Goal: Task Accomplishment & Management: Complete application form

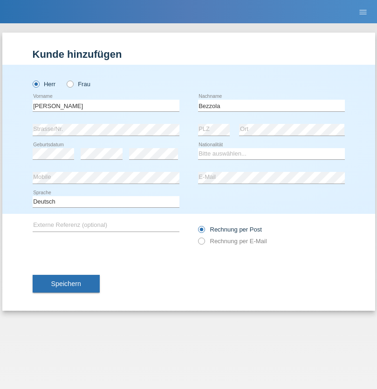
type input "Bezzola"
select select "CH"
radio input "true"
click at [106, 105] on input "text" at bounding box center [106, 106] width 147 height 12
type input "Marijan"
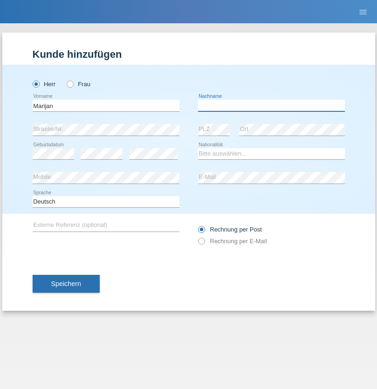
click at [271, 105] on input "text" at bounding box center [271, 106] width 147 height 12
type input "Bresic"
select select "CH"
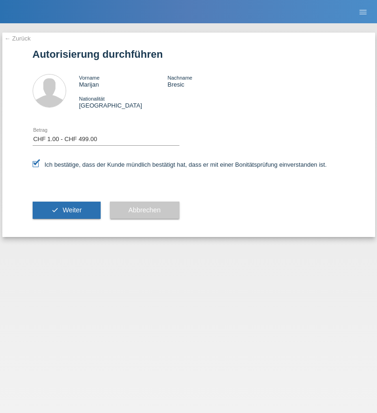
select select "1"
click at [66, 210] on span "Weiter" at bounding box center [71, 209] width 19 height 7
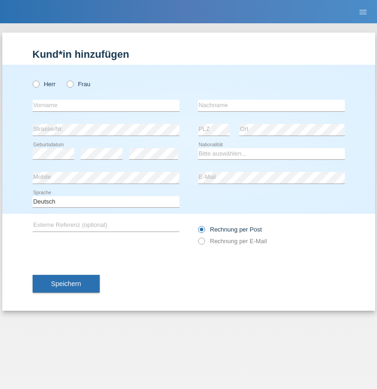
radio input "true"
click at [106, 105] on input "text" at bounding box center [106, 106] width 147 height 12
type input "[PERSON_NAME]"
click at [271, 105] on input "text" at bounding box center [271, 106] width 147 height 12
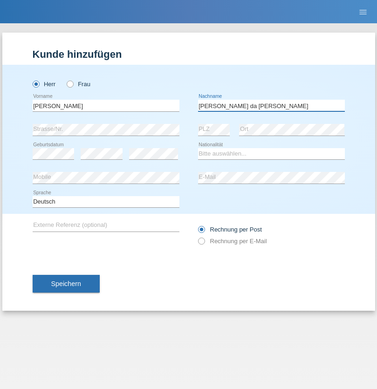
type input "[PERSON_NAME] da [PERSON_NAME]"
select select "PT"
select select "C"
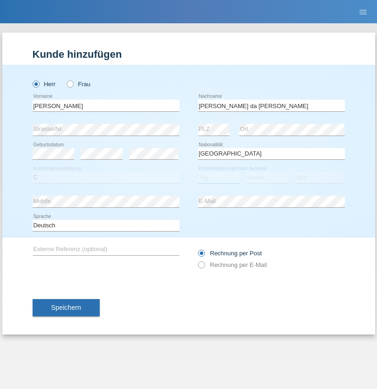
select select "07"
select select "04"
select select "1992"
